Goal: Task Accomplishment & Management: Complete application form

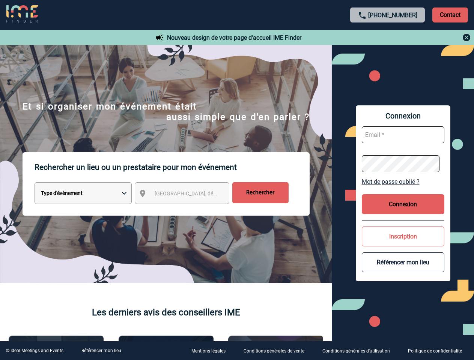
click at [237, 180] on p "Rechercher un lieu ou un prestataire pour mon événement" at bounding box center [172, 167] width 275 height 30
click at [450, 15] on p "Contact" at bounding box center [450, 15] width 36 height 15
click at [387, 38] on div at bounding box center [387, 37] width 167 height 9
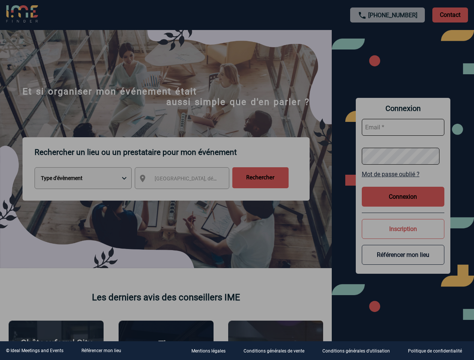
click at [189, 195] on div at bounding box center [237, 180] width 474 height 360
click at [403, 182] on div at bounding box center [237, 180] width 474 height 360
click at [403, 204] on div at bounding box center [237, 180] width 474 height 360
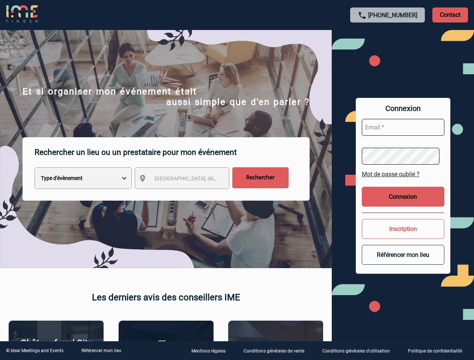
click at [403, 236] on button "Inscription" at bounding box center [403, 229] width 83 height 20
click at [403, 262] on button "Référencer mon lieu" at bounding box center [403, 255] width 83 height 20
click at [101, 351] on link "Référencer mon lieu" at bounding box center [101, 350] width 40 height 5
